Goal: Navigation & Orientation: Find specific page/section

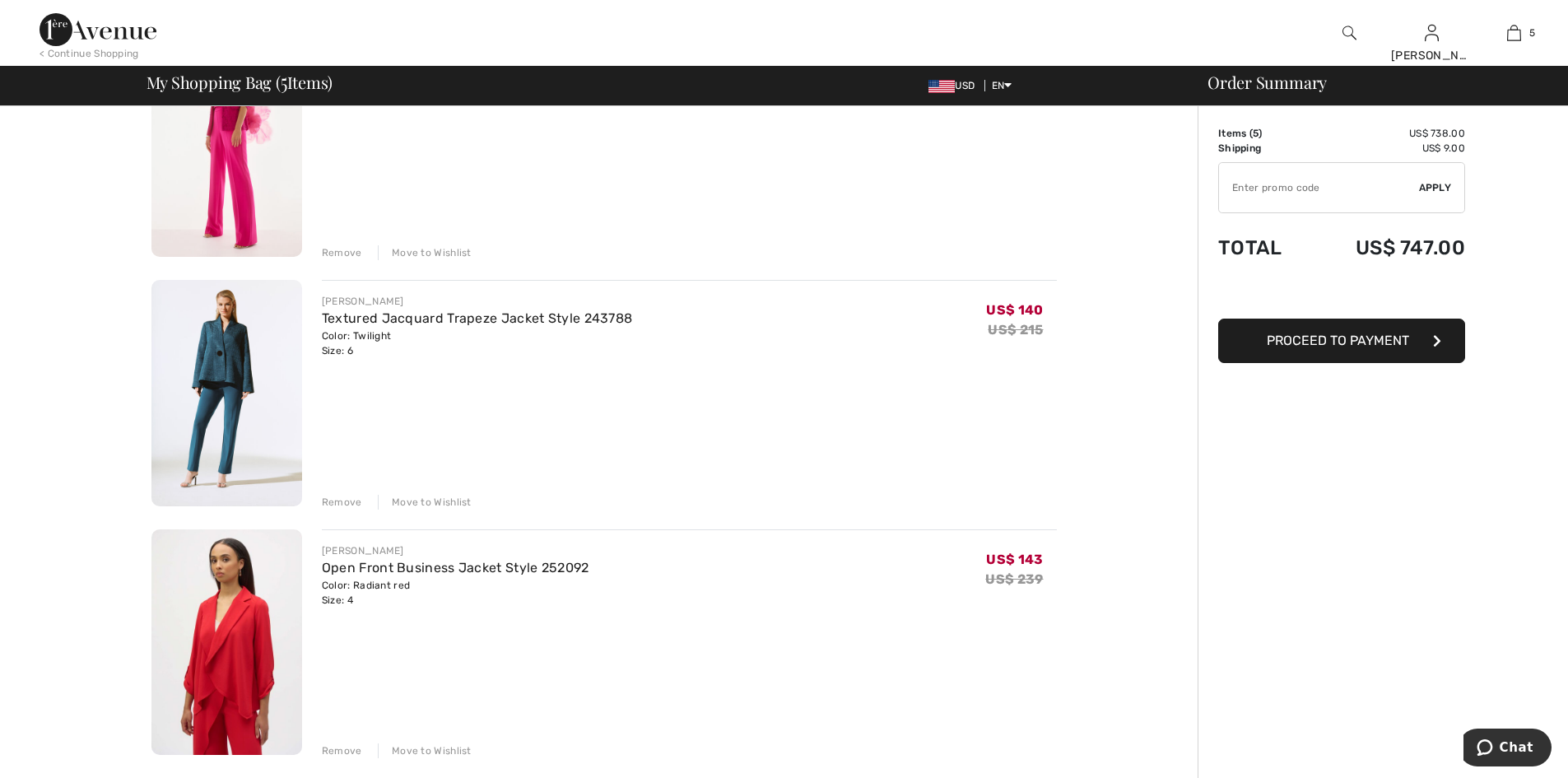
scroll to position [67, 0]
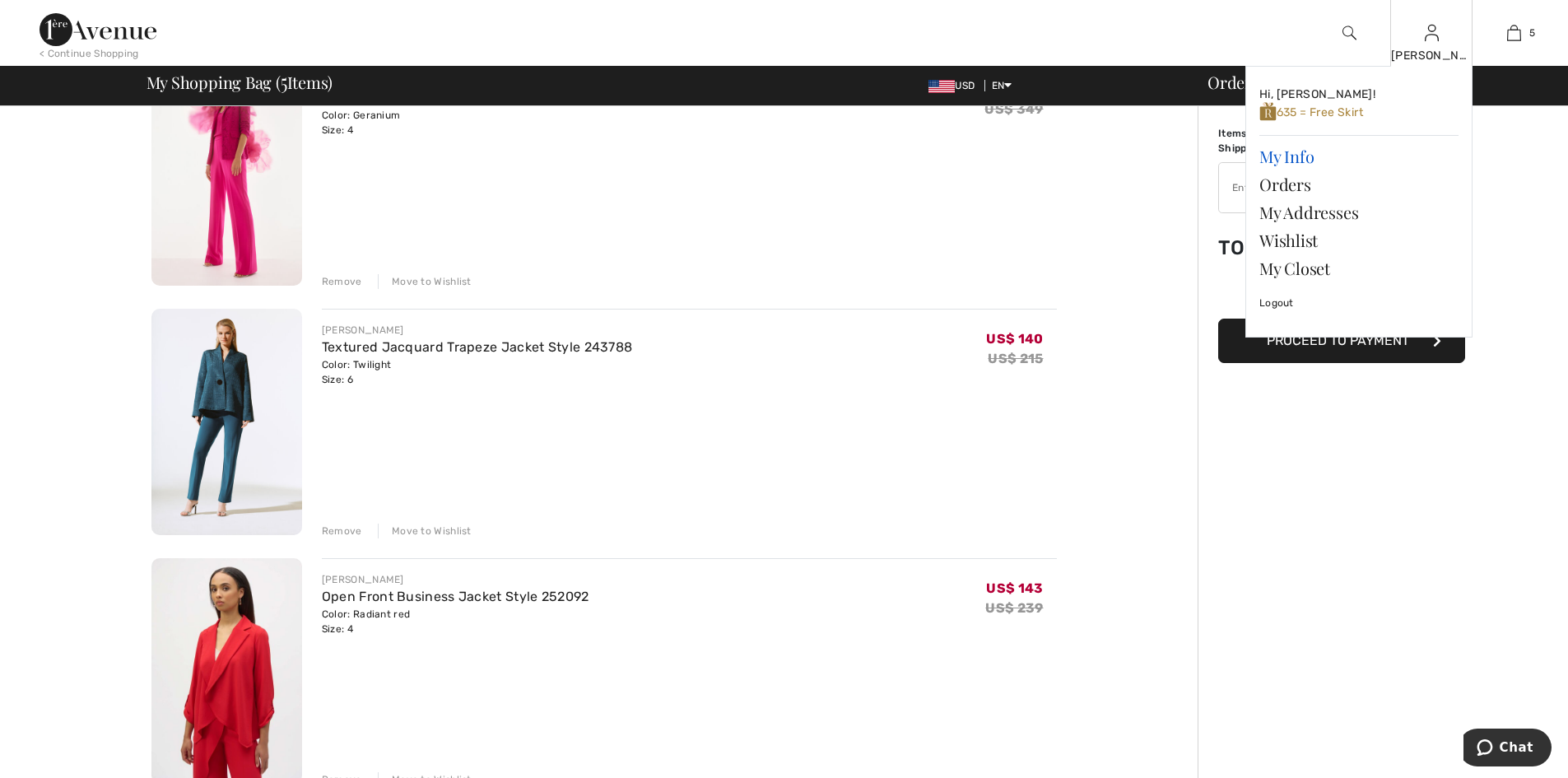
click at [1300, 149] on link "My Info" at bounding box center [1358, 155] width 199 height 28
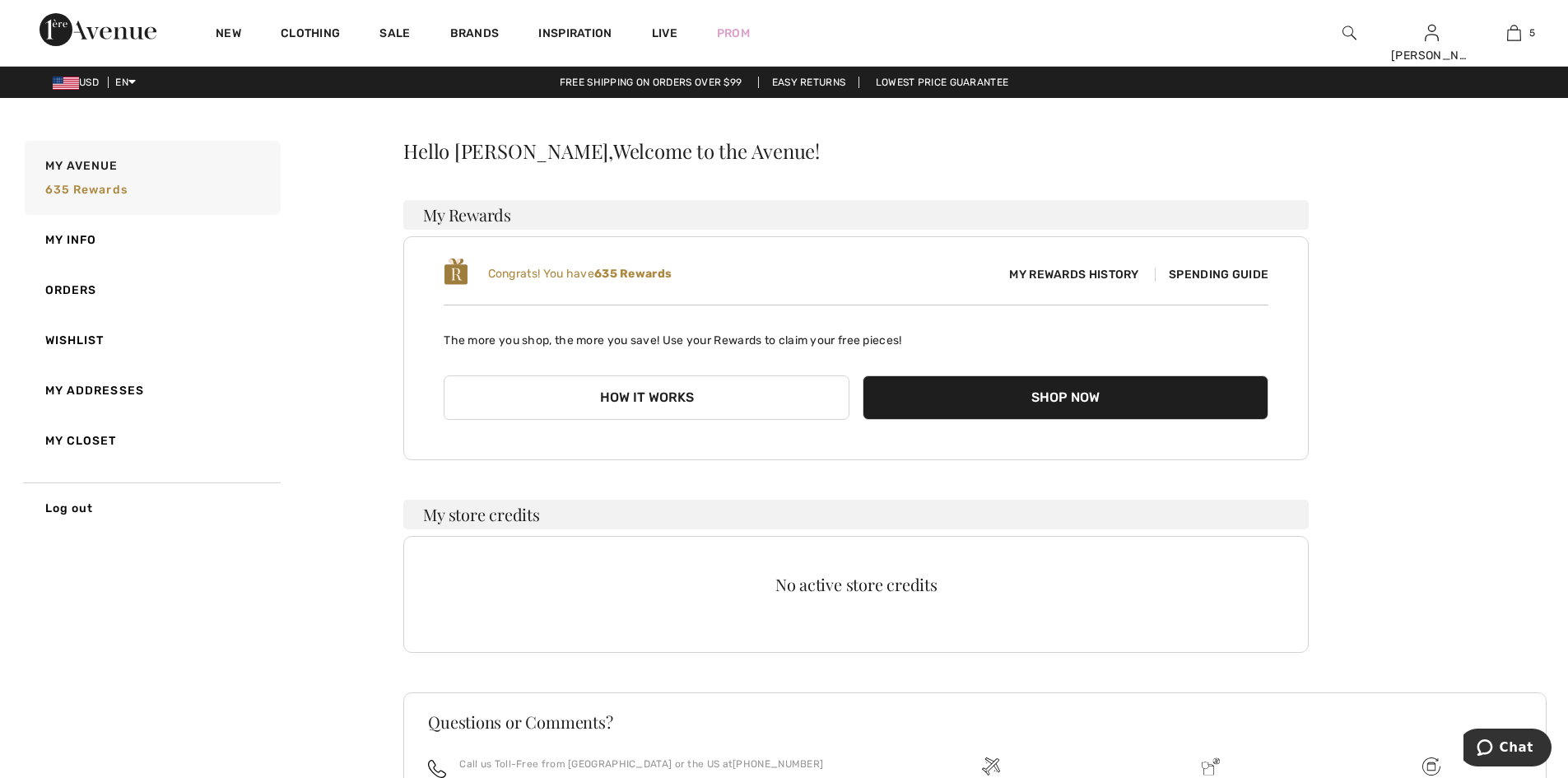
click at [997, 398] on button "Shop Now" at bounding box center [1065, 398] width 406 height 44
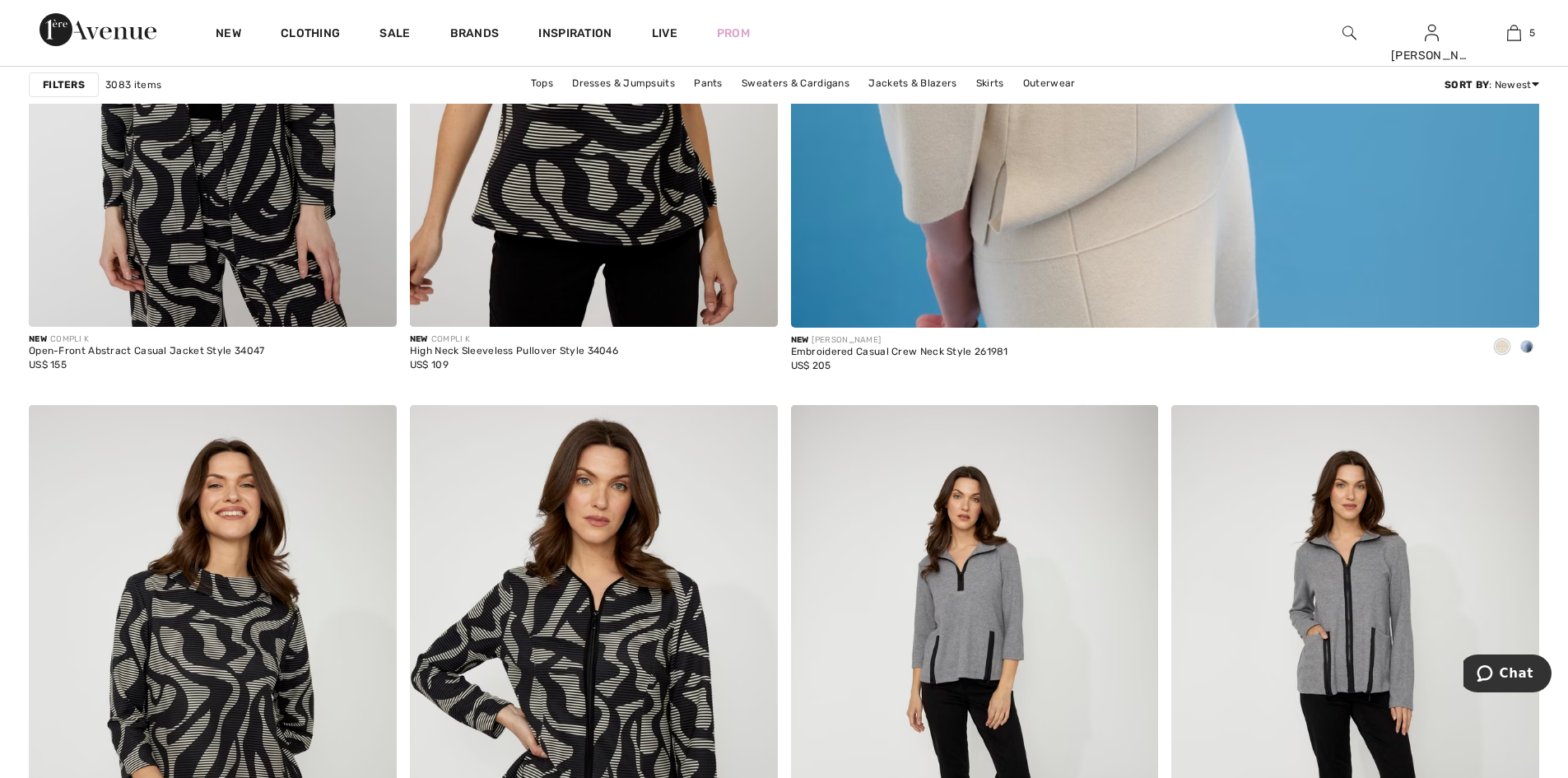
scroll to position [610, 0]
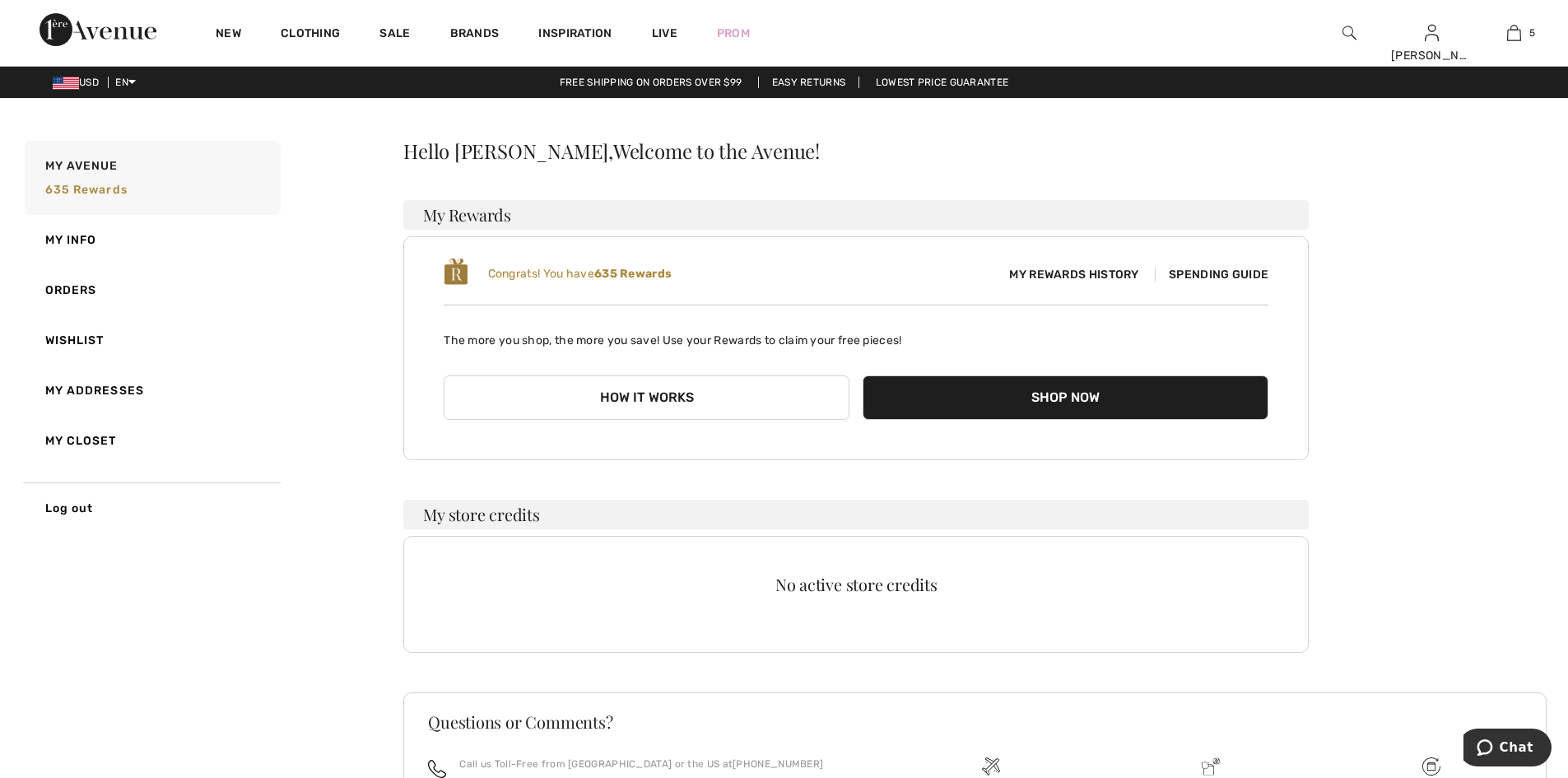
click at [684, 389] on button "How it works" at bounding box center [647, 398] width 406 height 44
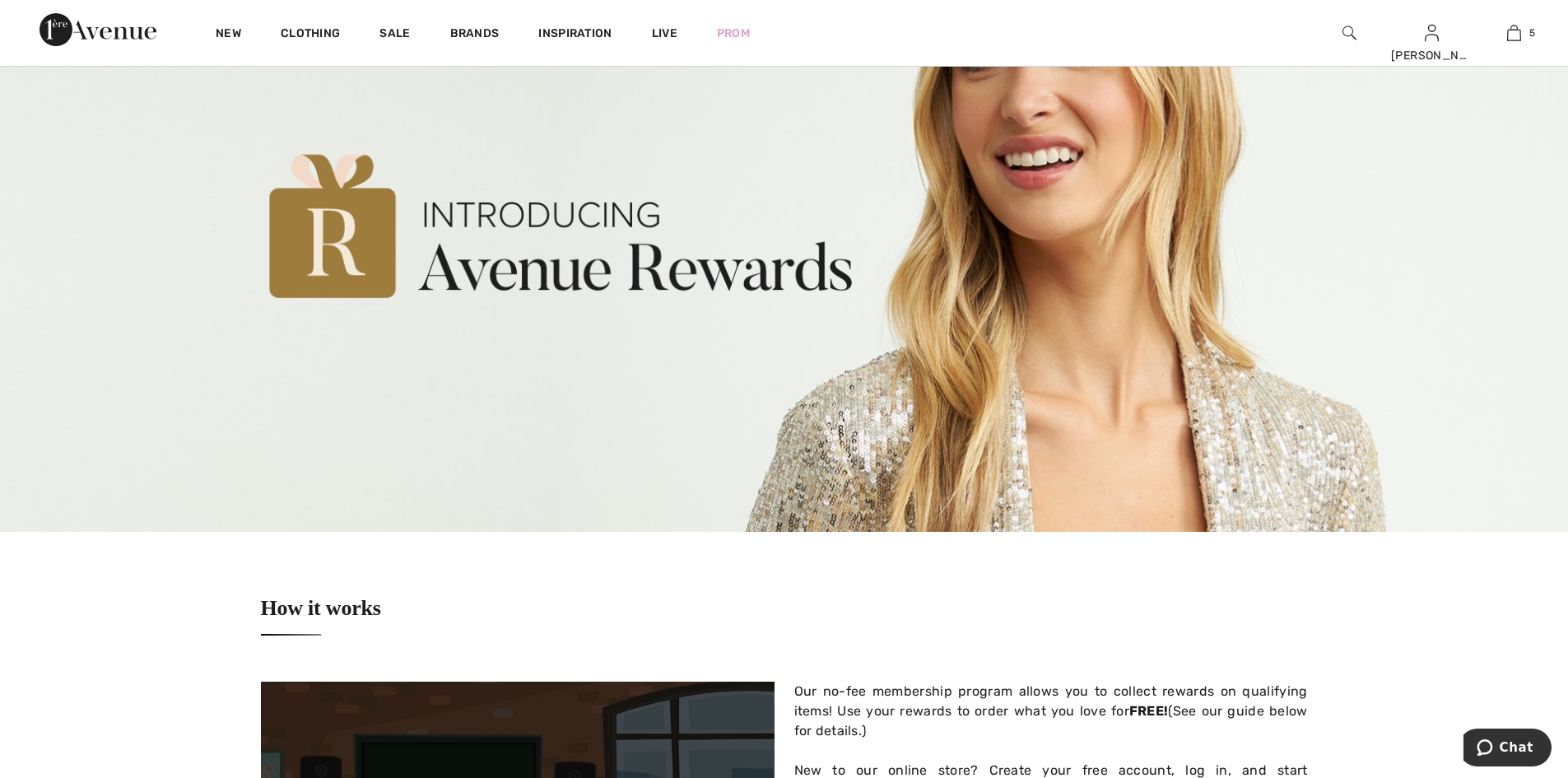
scroll to position [86, 0]
